Goal: Find specific page/section

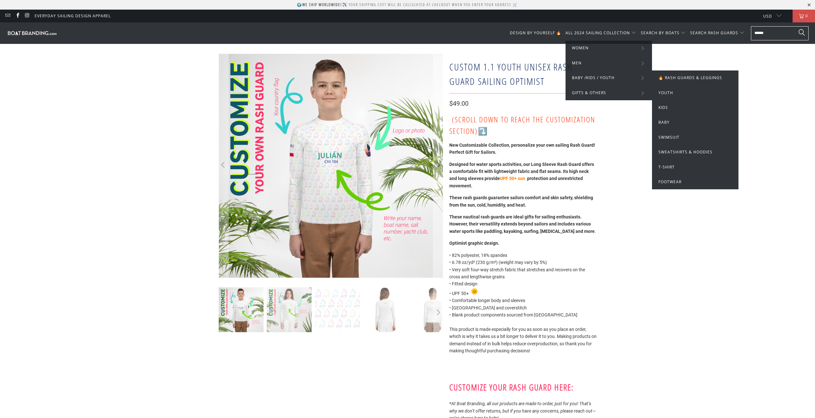
click at [667, 94] on span "Youth" at bounding box center [666, 92] width 15 height 5
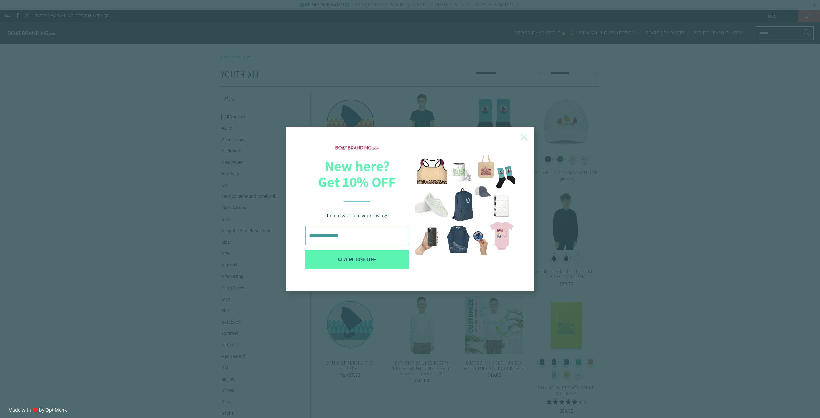
click at [526, 139] on span "X" at bounding box center [523, 137] width 7 height 10
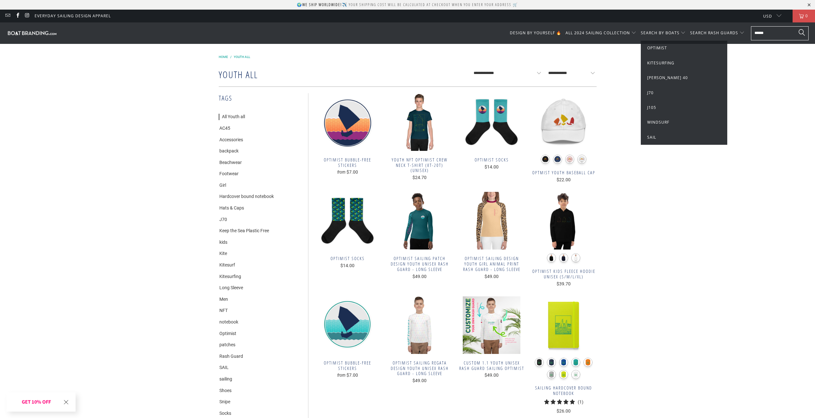
click at [660, 50] on span "Optimist" at bounding box center [657, 47] width 20 height 5
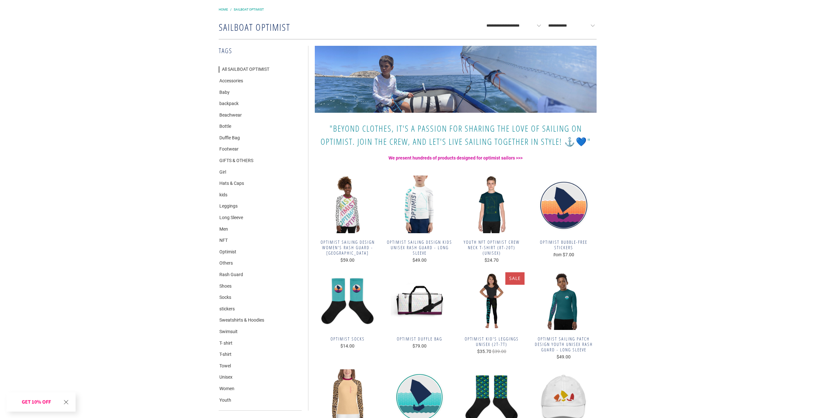
scroll to position [64, 0]
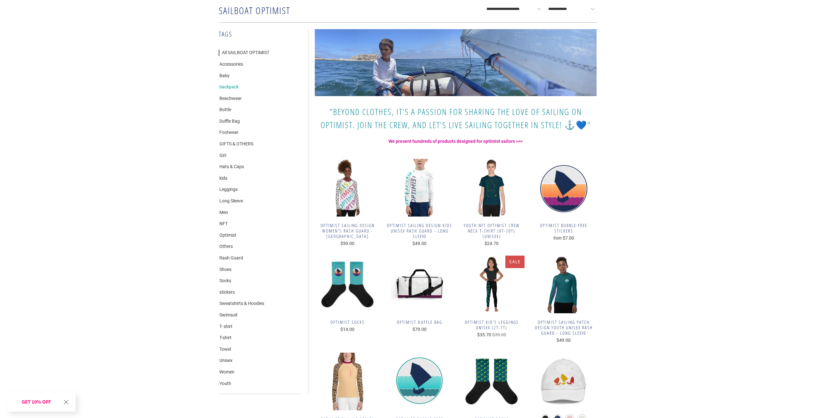
click at [229, 87] on link "backpack" at bounding box center [229, 87] width 20 height 6
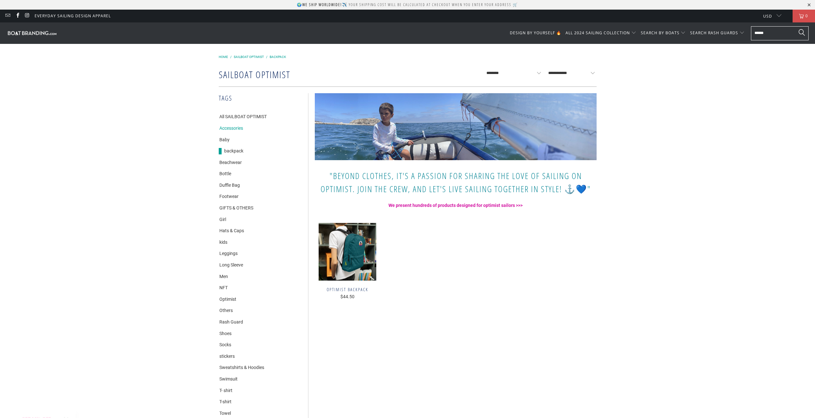
click at [227, 126] on link "Accessories" at bounding box center [231, 128] width 24 height 6
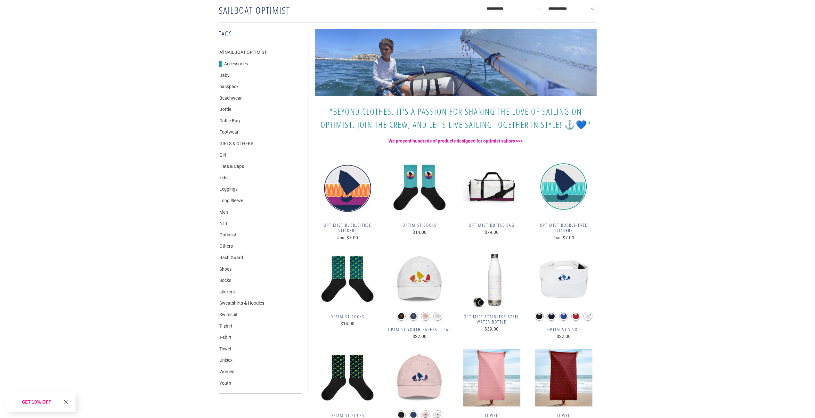
scroll to position [64, 0]
click at [231, 259] on link "Rash Guard" at bounding box center [231, 258] width 24 height 6
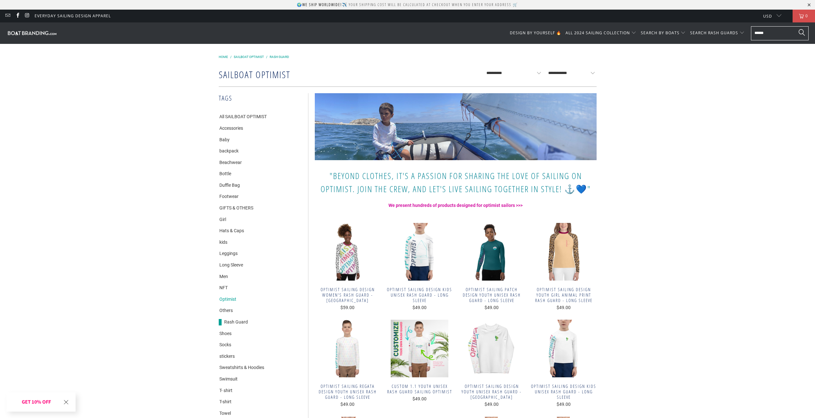
click at [227, 300] on link "Optimist" at bounding box center [228, 299] width 18 height 6
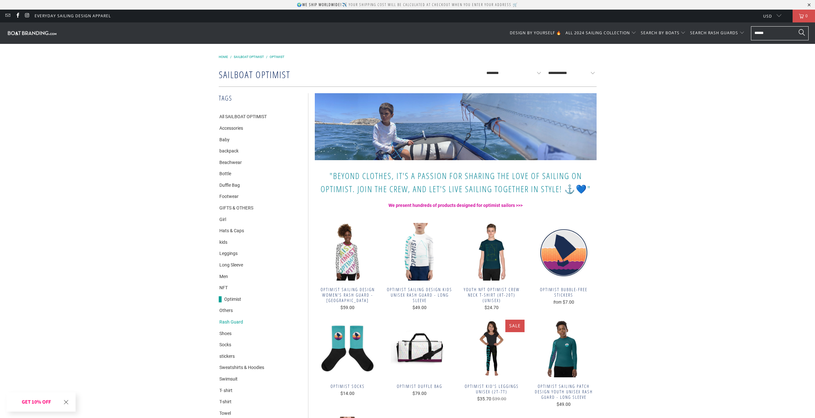
click at [231, 321] on link "Rash Guard" at bounding box center [231, 322] width 24 height 6
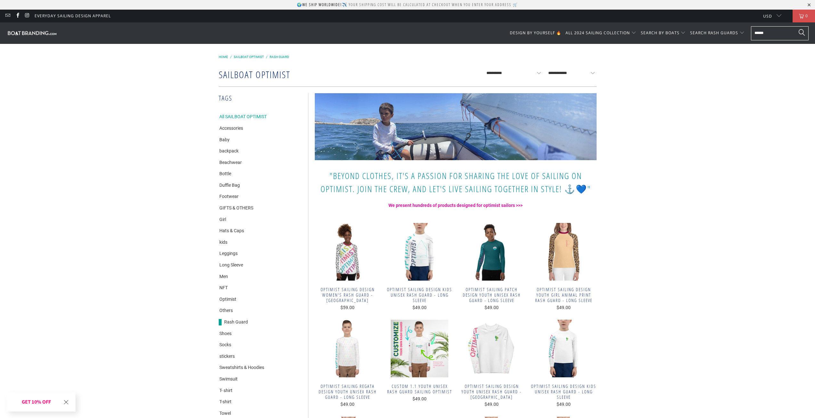
click at [231, 117] on link "All SAILBOAT OPTIMIST" at bounding box center [243, 117] width 48 height 6
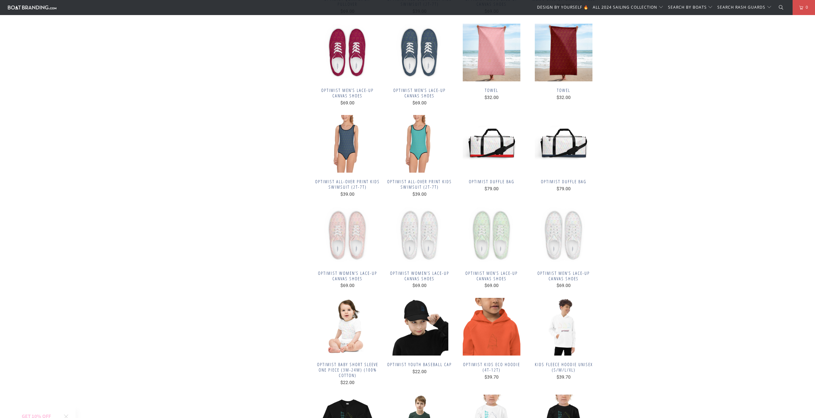
scroll to position [1698, 0]
